Goal: Task Accomplishment & Management: Manage account settings

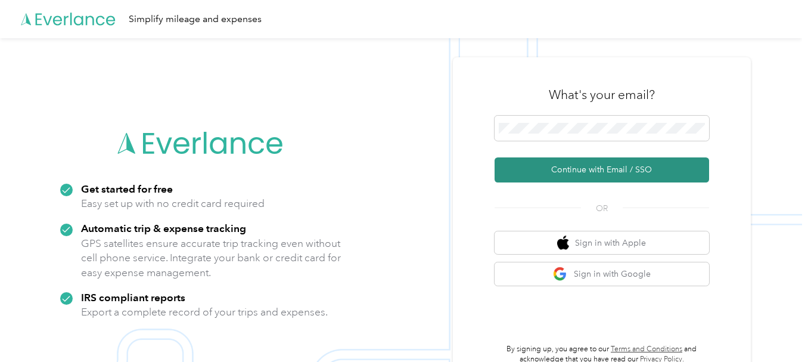
click at [592, 167] on button "Continue with Email / SSO" at bounding box center [602, 169] width 215 height 25
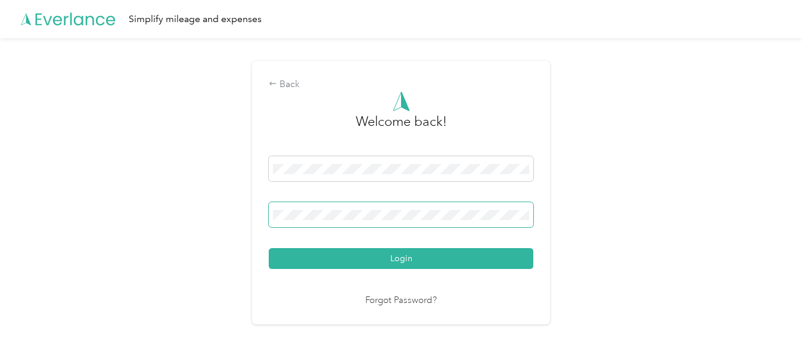
click at [269, 248] on button "Login" at bounding box center [401, 258] width 265 height 21
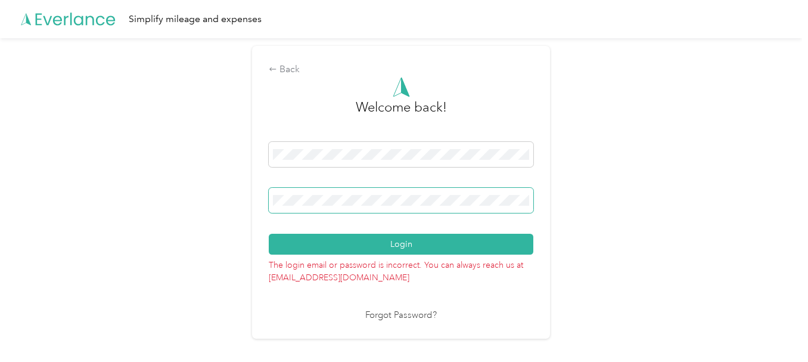
click at [269, 234] on button "Login" at bounding box center [401, 244] width 265 height 21
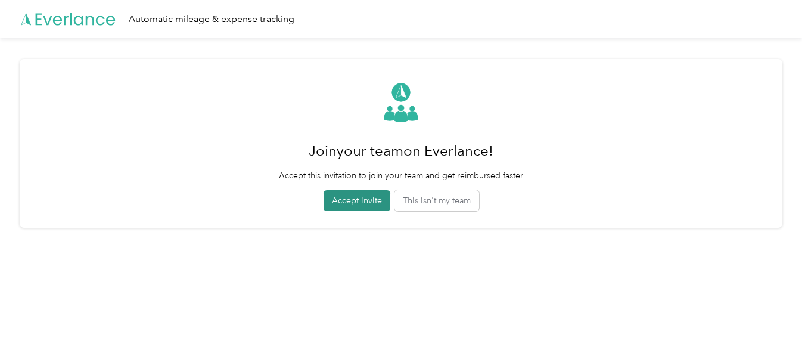
click at [355, 197] on button "Accept invite" at bounding box center [357, 200] width 67 height 21
click at [194, 18] on div "Automatic mileage & expense tracking" at bounding box center [212, 19] width 166 height 15
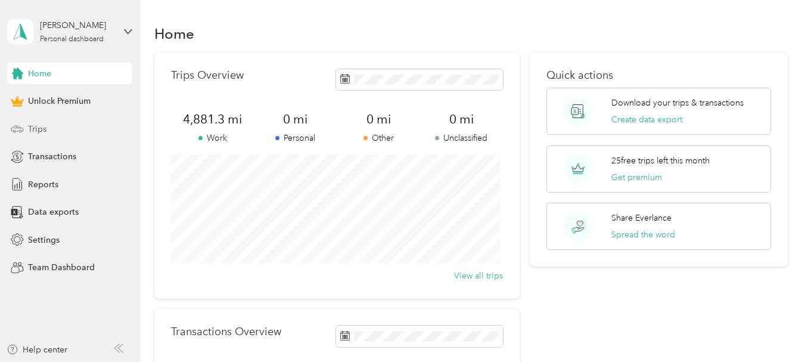
click at [62, 125] on div "Trips" at bounding box center [69, 128] width 125 height 21
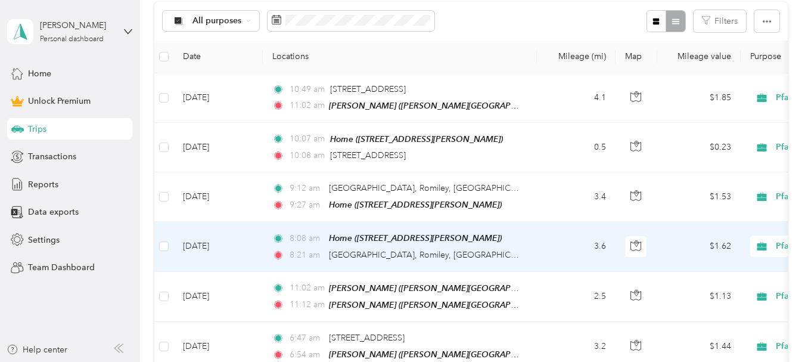
scroll to position [119, 0]
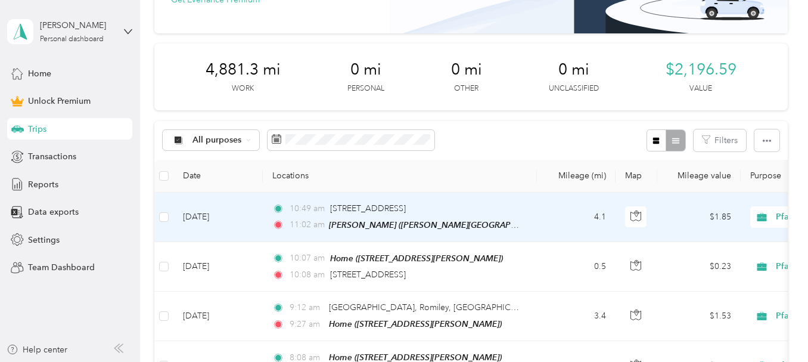
click at [180, 213] on td "Sep 2, 2025" at bounding box center [217, 217] width 89 height 49
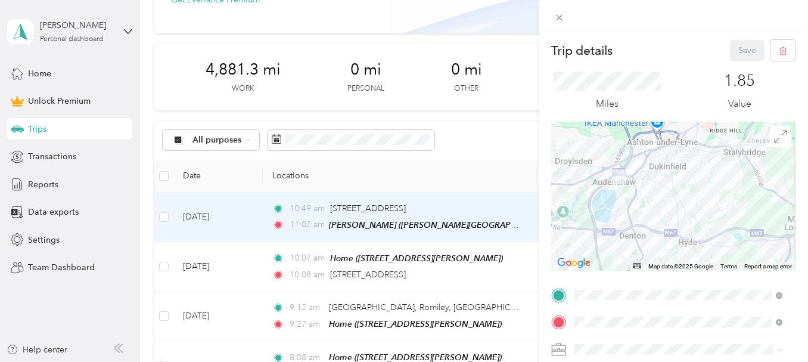
click at [44, 186] on div "Trip details Save This trip cannot be edited because it is either under review,…" at bounding box center [404, 181] width 808 height 362
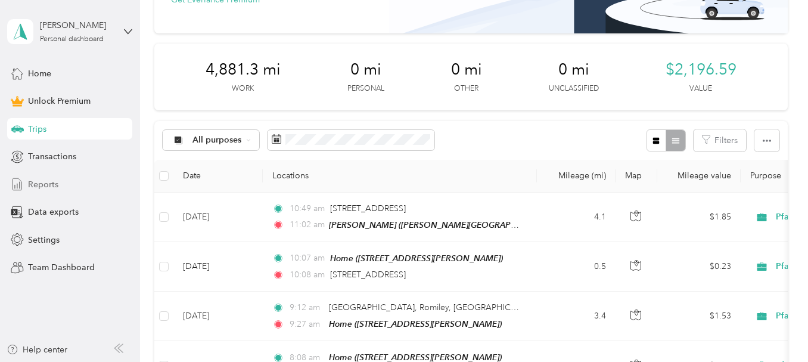
click at [42, 183] on span "Reports" at bounding box center [43, 184] width 30 height 13
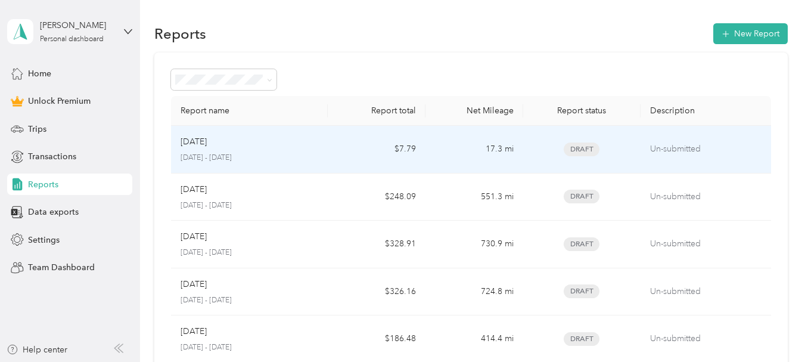
click at [359, 156] on td "$7.79" at bounding box center [377, 150] width 98 height 48
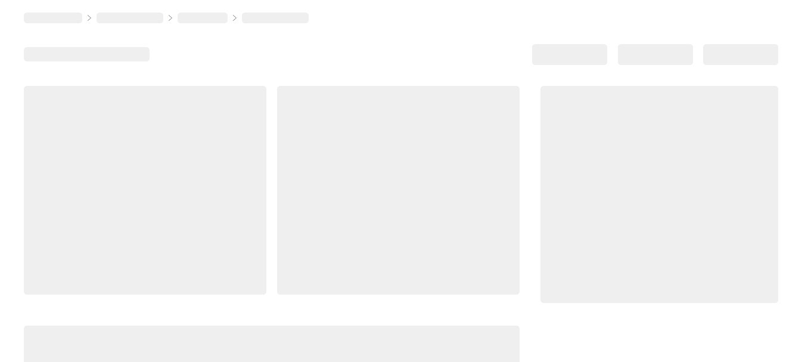
click at [359, 156] on div at bounding box center [398, 190] width 243 height 209
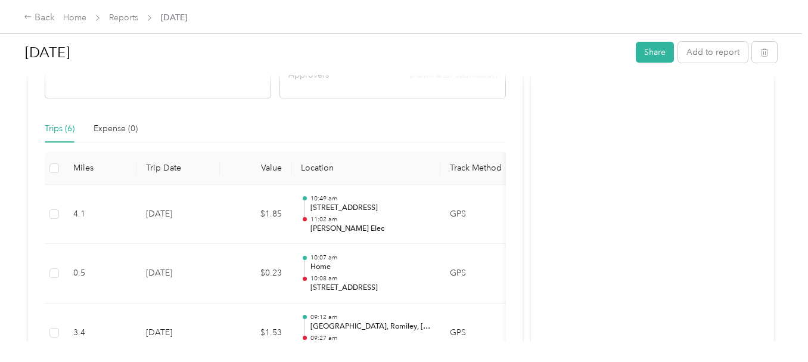
scroll to position [298, 0]
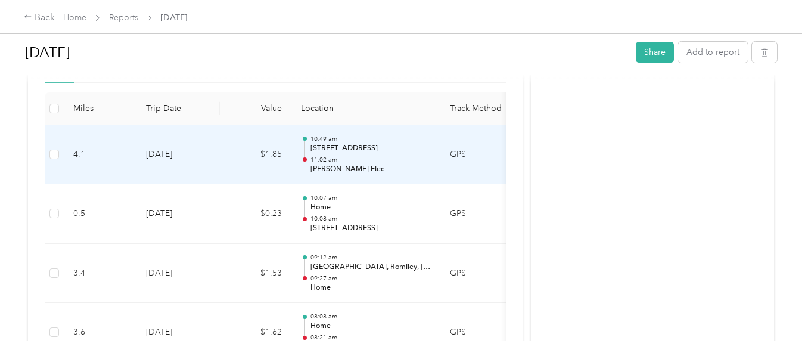
click at [370, 169] on p "Carey Elec" at bounding box center [371, 169] width 120 height 11
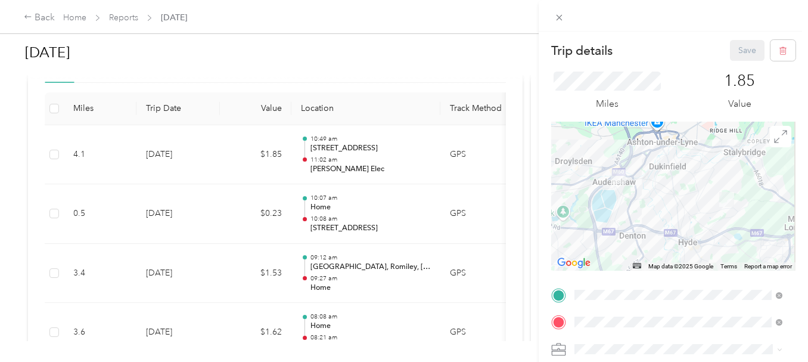
click at [35, 18] on div "Trip details Save This trip cannot be edited because it is either under review,…" at bounding box center [404, 181] width 808 height 362
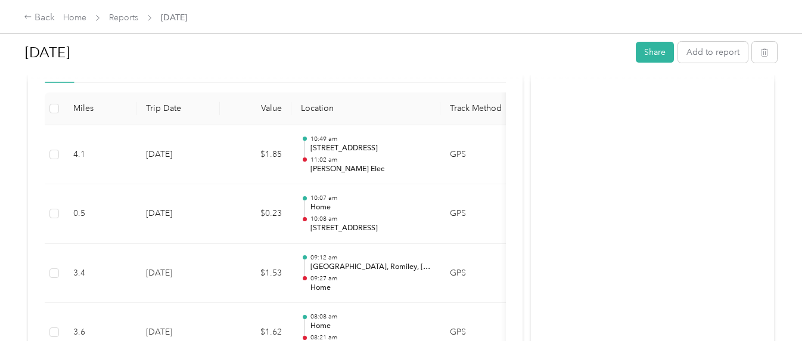
click at [28, 17] on icon at bounding box center [27, 17] width 7 height 4
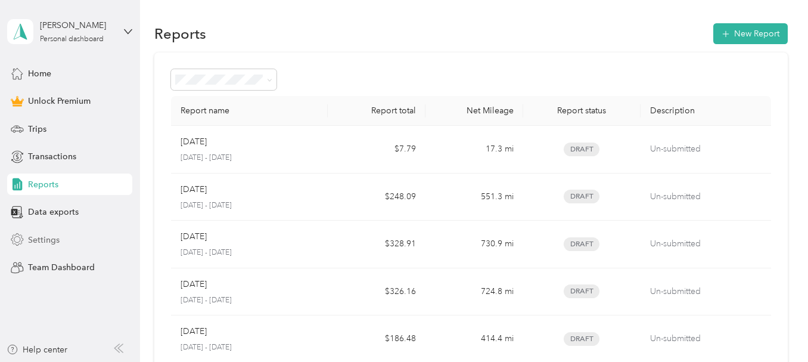
click at [65, 235] on div "Settings" at bounding box center [69, 239] width 125 height 21
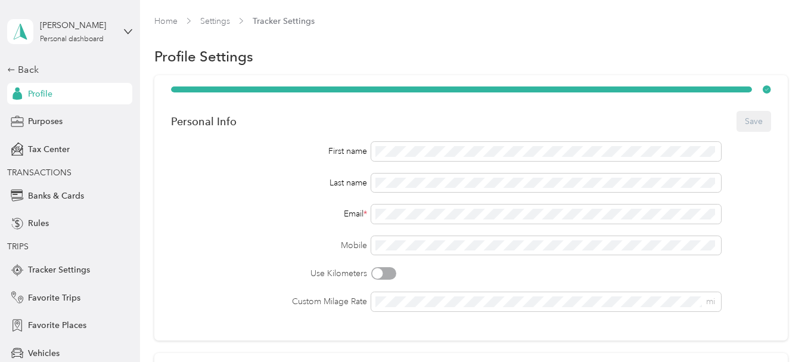
scroll to position [105, 0]
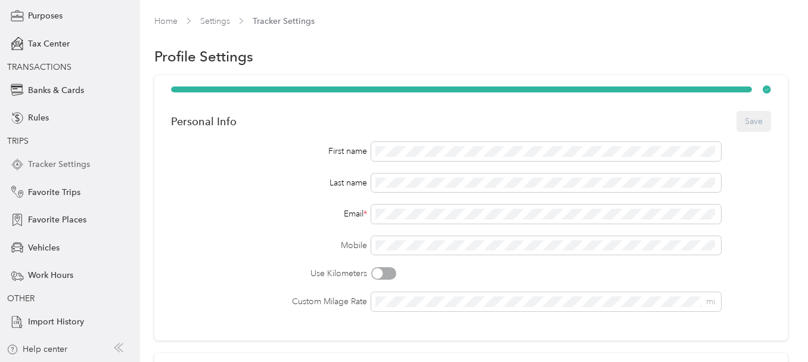
click at [52, 161] on span "Tracker Settings" at bounding box center [59, 164] width 62 height 13
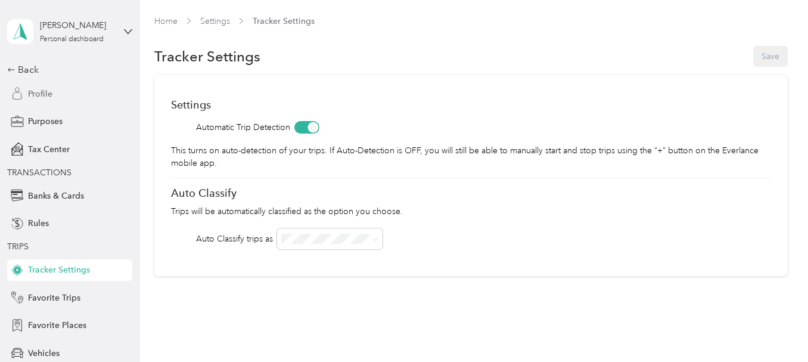
click at [52, 95] on div "Profile" at bounding box center [69, 93] width 125 height 21
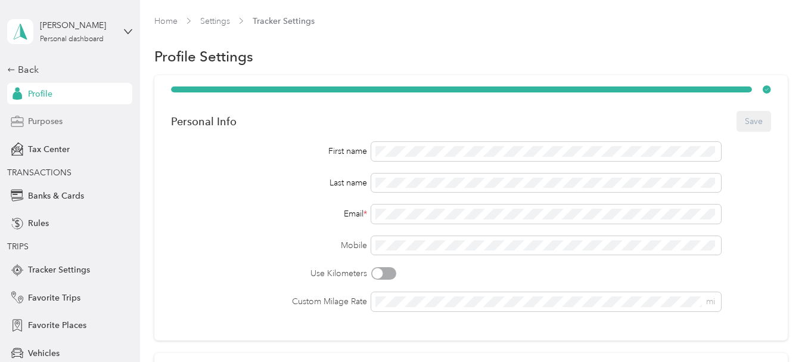
click at [46, 117] on span "Purposes" at bounding box center [45, 121] width 35 height 13
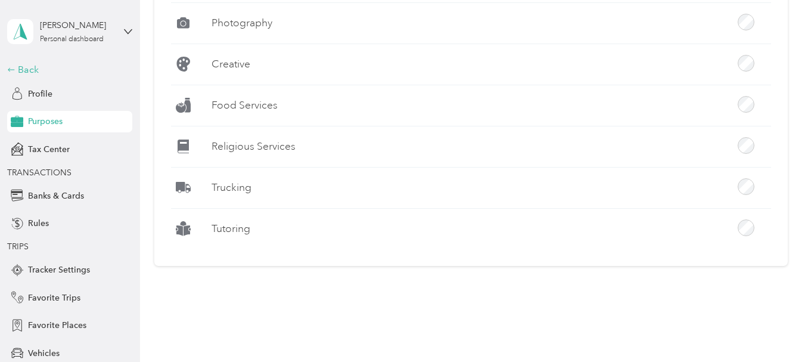
click at [7, 64] on div "Back" at bounding box center [66, 70] width 119 height 14
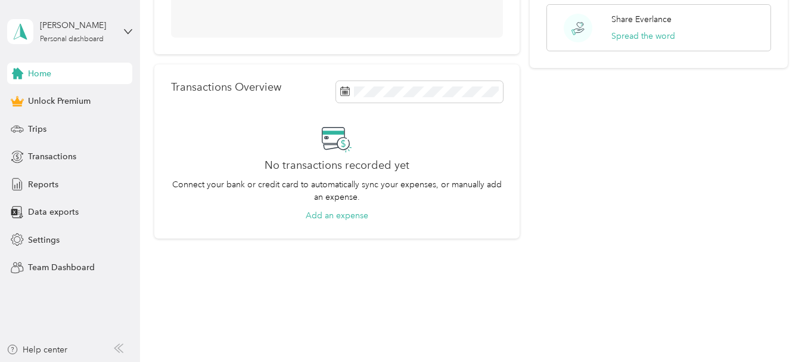
scroll to position [244, 0]
click at [67, 272] on span "Team Dashboard" at bounding box center [61, 267] width 67 height 13
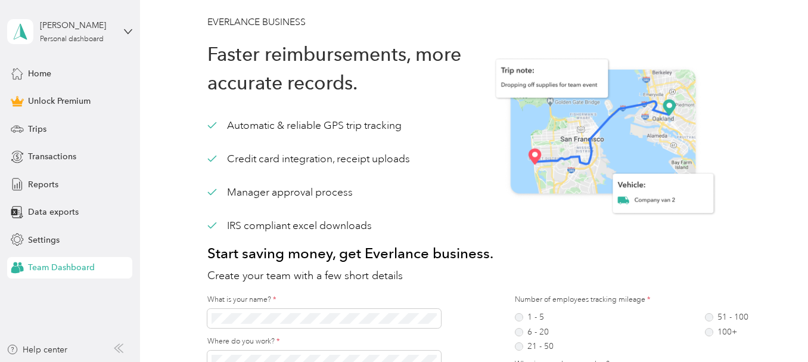
scroll to position [119, 0]
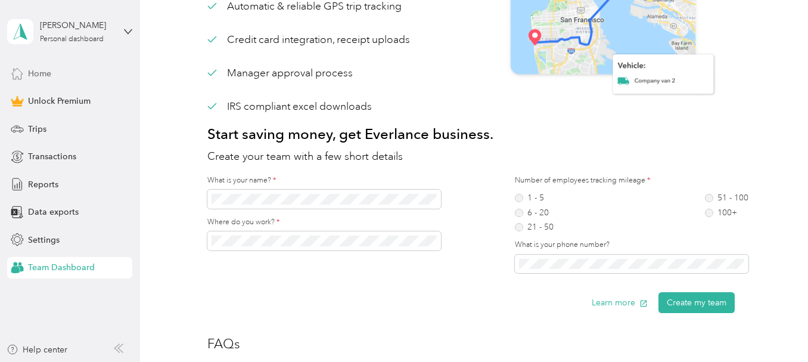
click at [47, 77] on span "Home" at bounding box center [39, 73] width 23 height 13
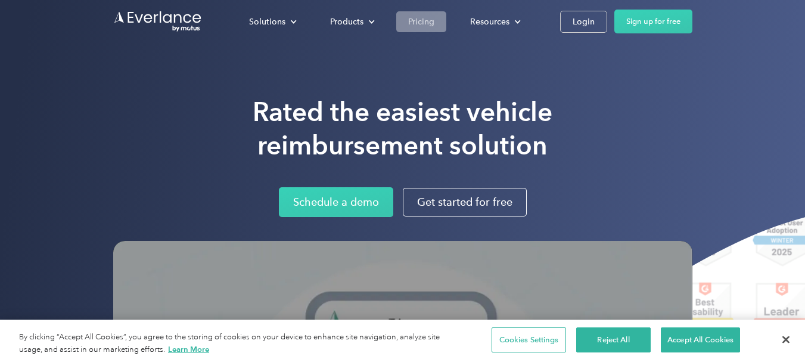
click at [421, 24] on div "Pricing" at bounding box center [421, 21] width 26 height 15
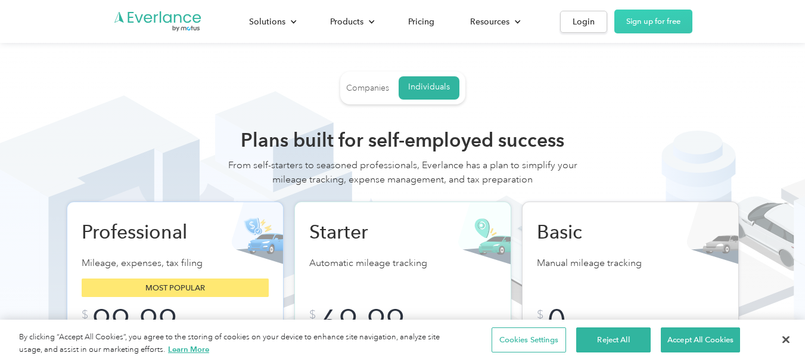
click at [364, 95] on link "Companies" at bounding box center [367, 87] width 43 height 21
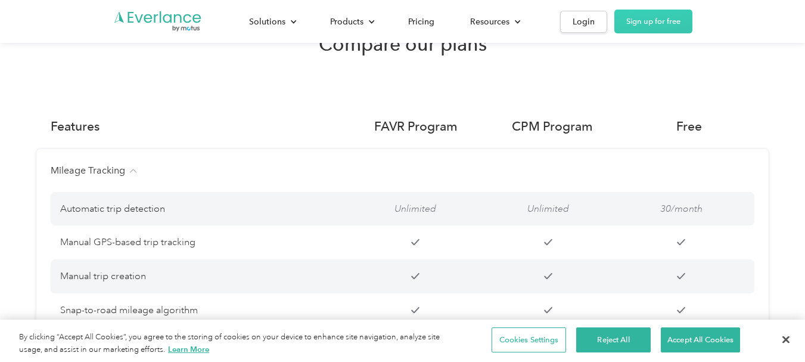
scroll to position [775, 0]
